Goal: Task Accomplishment & Management: Manage account settings

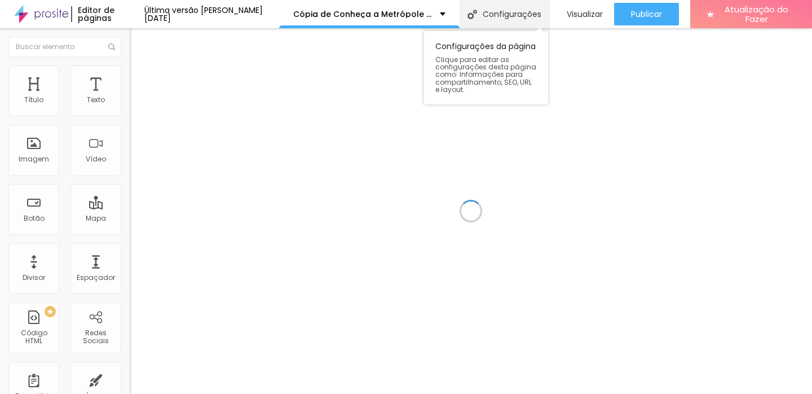
click at [470, 11] on img at bounding box center [473, 15] width 10 height 10
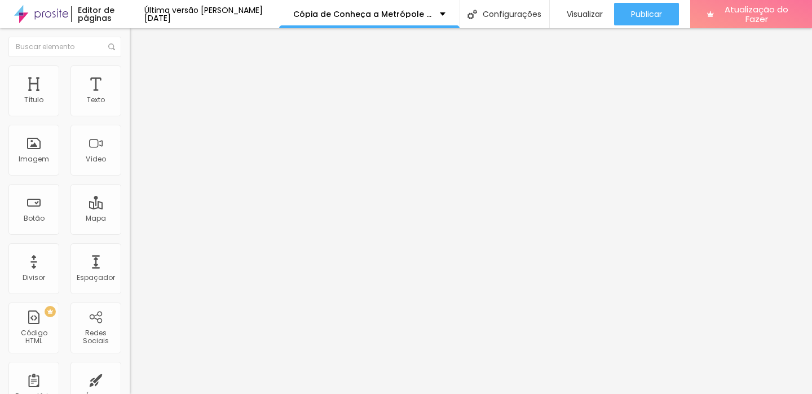
drag, startPoint x: 466, startPoint y: 166, endPoint x: 307, endPoint y: 165, distance: 159.0
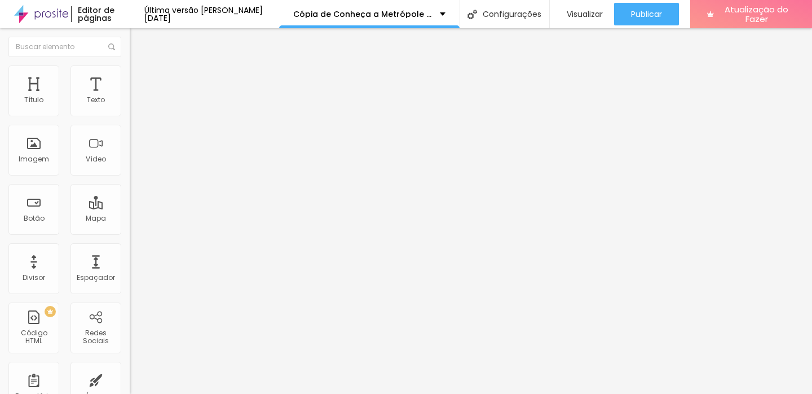
type input "/proposta2026/2027"
drag, startPoint x: 341, startPoint y: 108, endPoint x: 293, endPoint y: 111, distance: 48.1
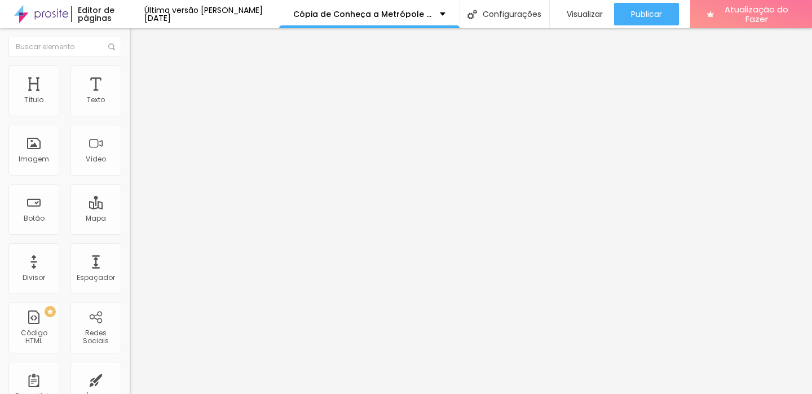
drag, startPoint x: 348, startPoint y: 105, endPoint x: 259, endPoint y: 112, distance: 88.8
type input "Proposta Metrópole Filme"
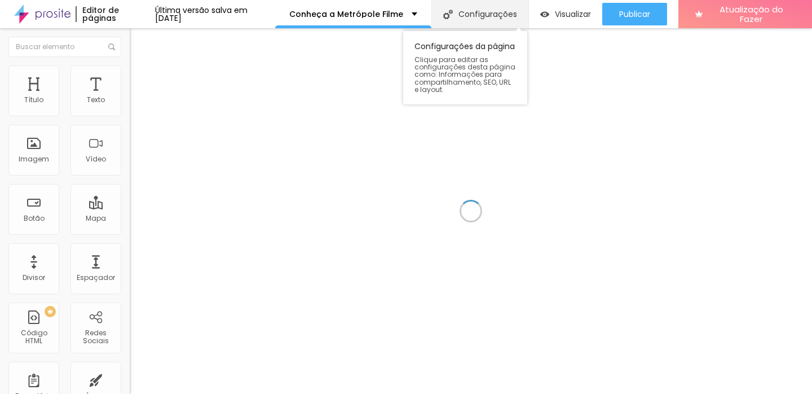
click at [484, 7] on div "Configurações" at bounding box center [479, 14] width 96 height 28
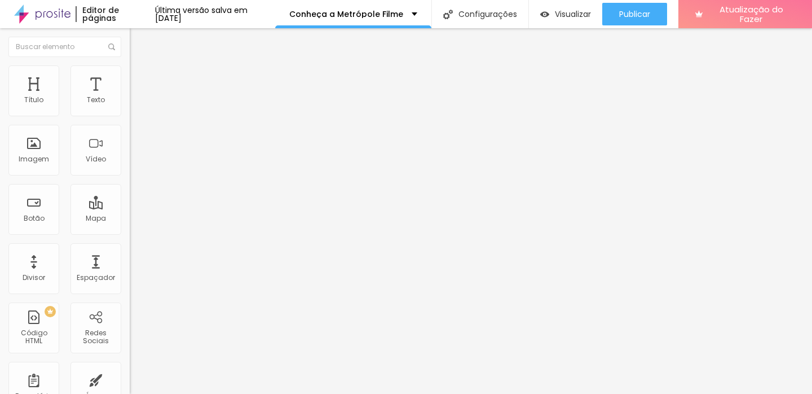
type input "/proposta2025"
drag, startPoint x: 349, startPoint y: 105, endPoint x: 266, endPoint y: 115, distance: 83.5
type input "Proposta Metrópole Filme"
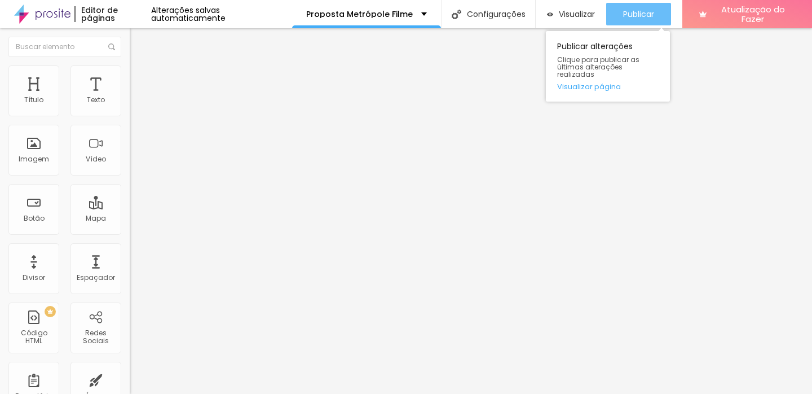
click at [639, 18] on font "Publicar" at bounding box center [638, 13] width 31 height 11
click at [630, 16] on font "Publicar" at bounding box center [638, 13] width 31 height 11
